Goal: Find specific page/section: Find specific page/section

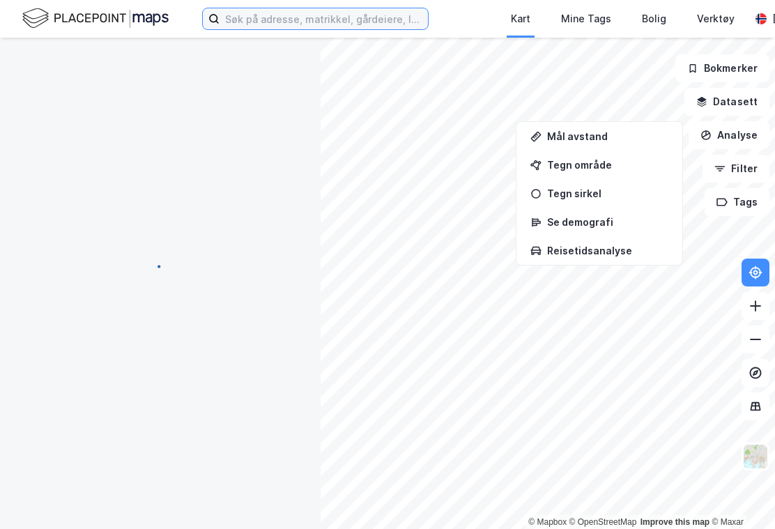
click at [291, 21] on input at bounding box center [323, 18] width 208 height 21
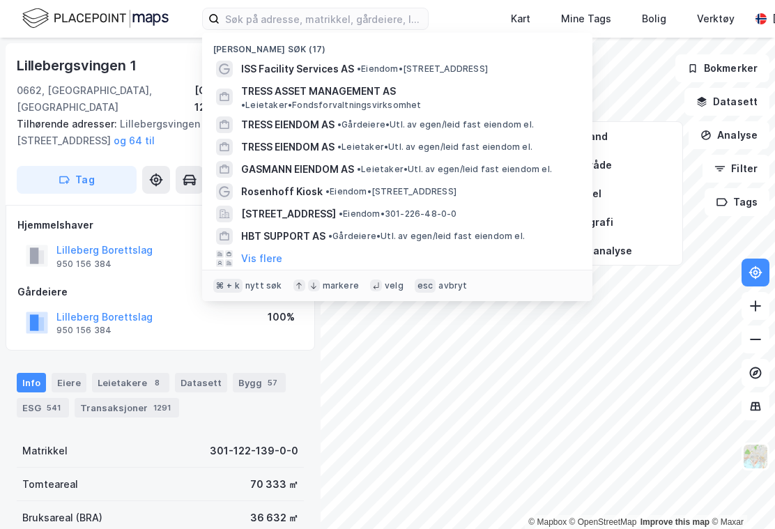
click at [762, 278] on button at bounding box center [755, 272] width 28 height 28
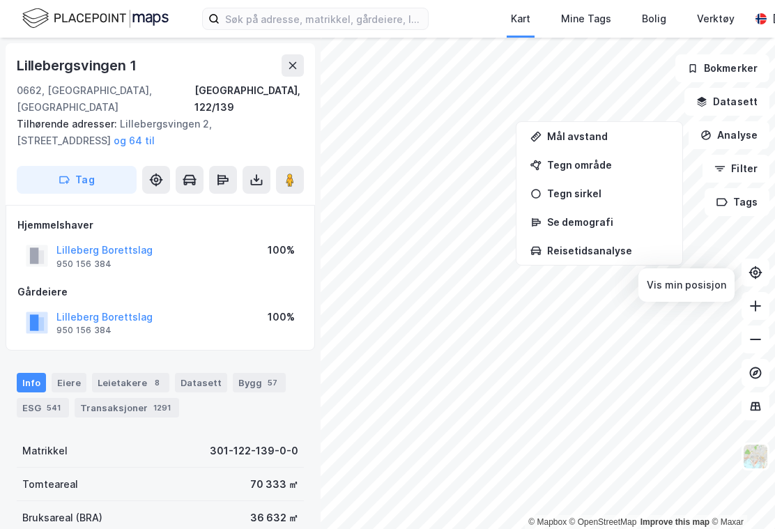
click at [757, 275] on icon at bounding box center [755, 272] width 5 height 5
click at [283, 56] on button at bounding box center [292, 65] width 22 height 22
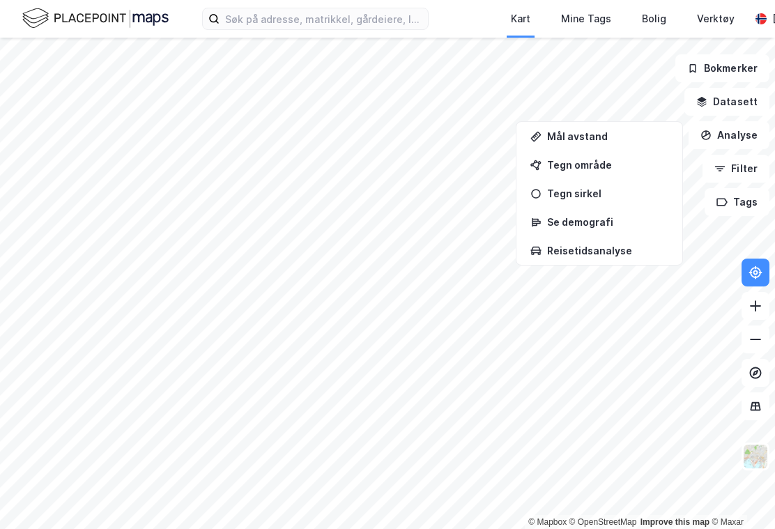
click at [763, 283] on button at bounding box center [755, 272] width 28 height 28
click at [73, 23] on img at bounding box center [95, 18] width 146 height 24
click at [92, 24] on img at bounding box center [95, 18] width 146 height 24
click at [95, 22] on img at bounding box center [95, 18] width 146 height 24
click at [101, 31] on img at bounding box center [95, 18] width 146 height 24
